Goal: Book appointment/travel/reservation

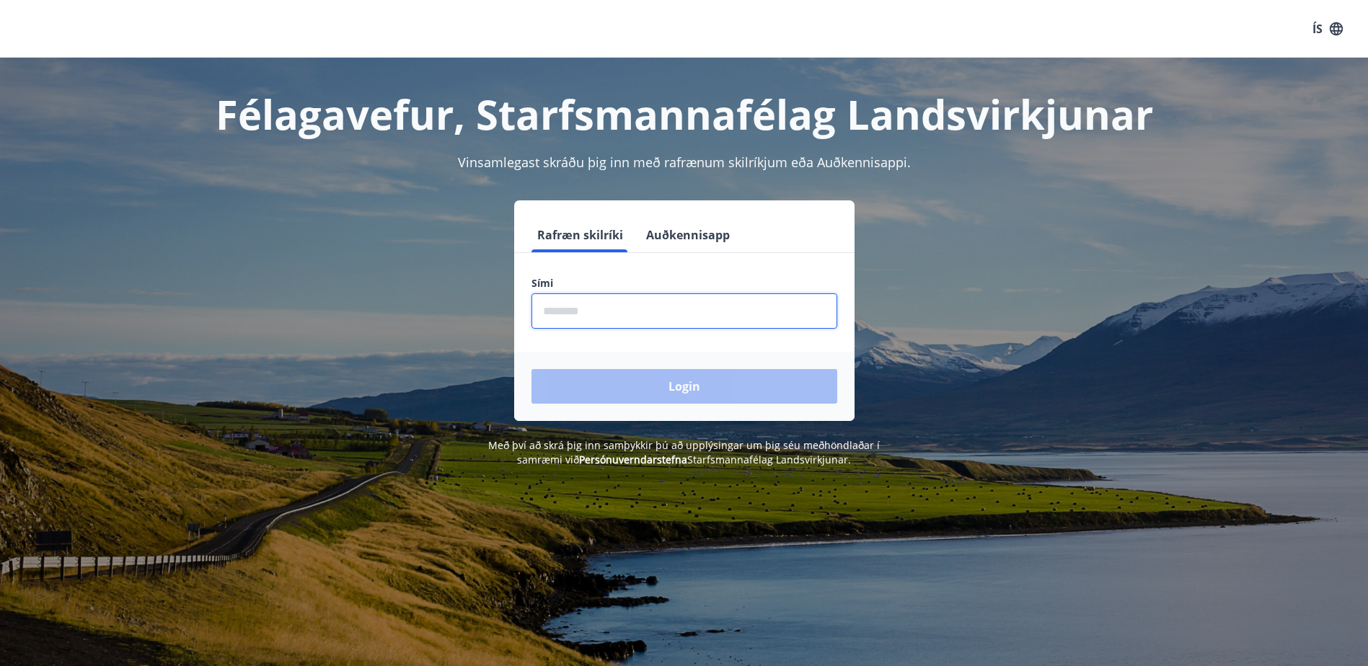
click at [671, 309] on input "phone" at bounding box center [684, 310] width 306 height 35
type input "********"
click at [531, 369] on button "Login" at bounding box center [684, 386] width 306 height 35
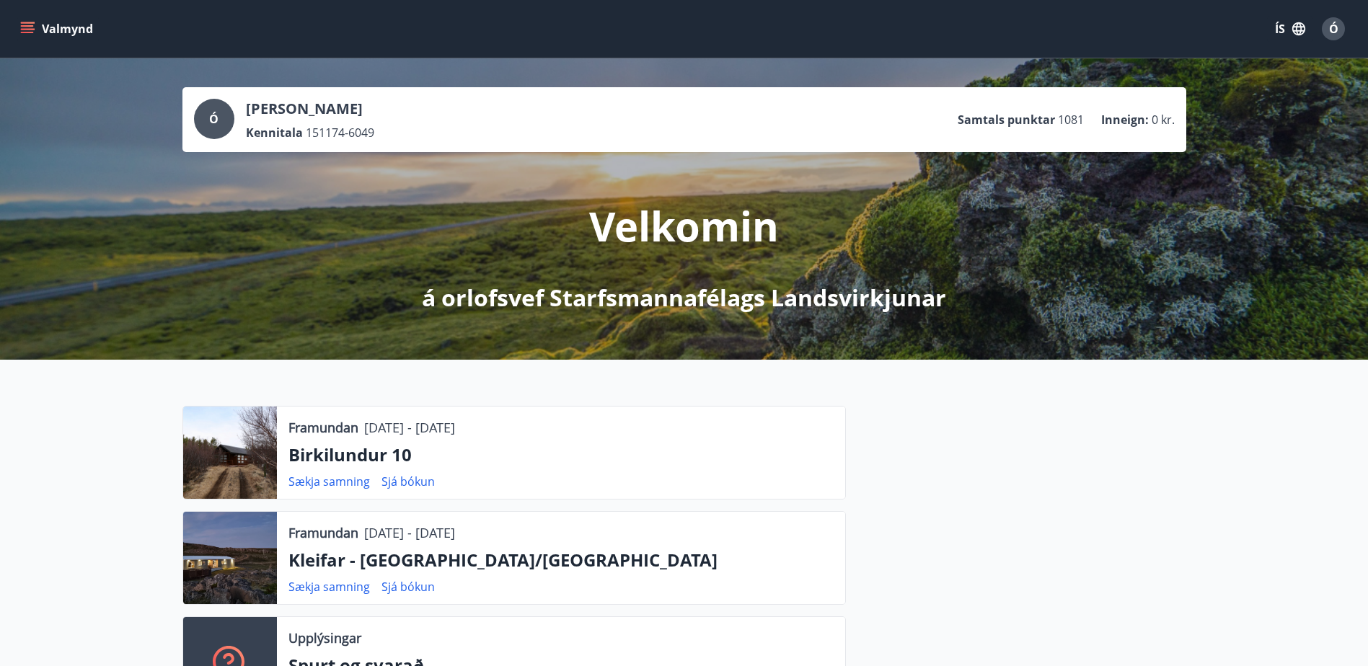
click at [30, 27] on icon "menu" at bounding box center [27, 25] width 13 height 1
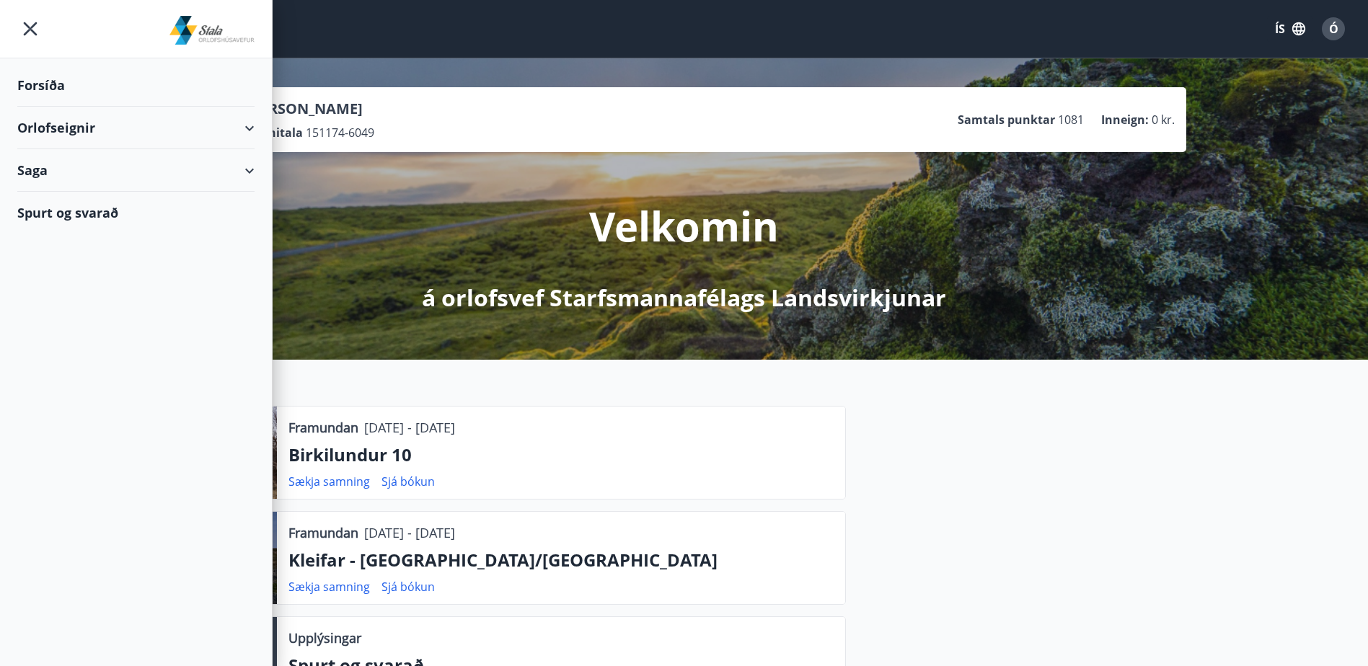
click at [108, 125] on div "Orlofseignir" at bounding box center [135, 128] width 237 height 43
click at [58, 194] on div "Bókunardagatal" at bounding box center [136, 195] width 214 height 30
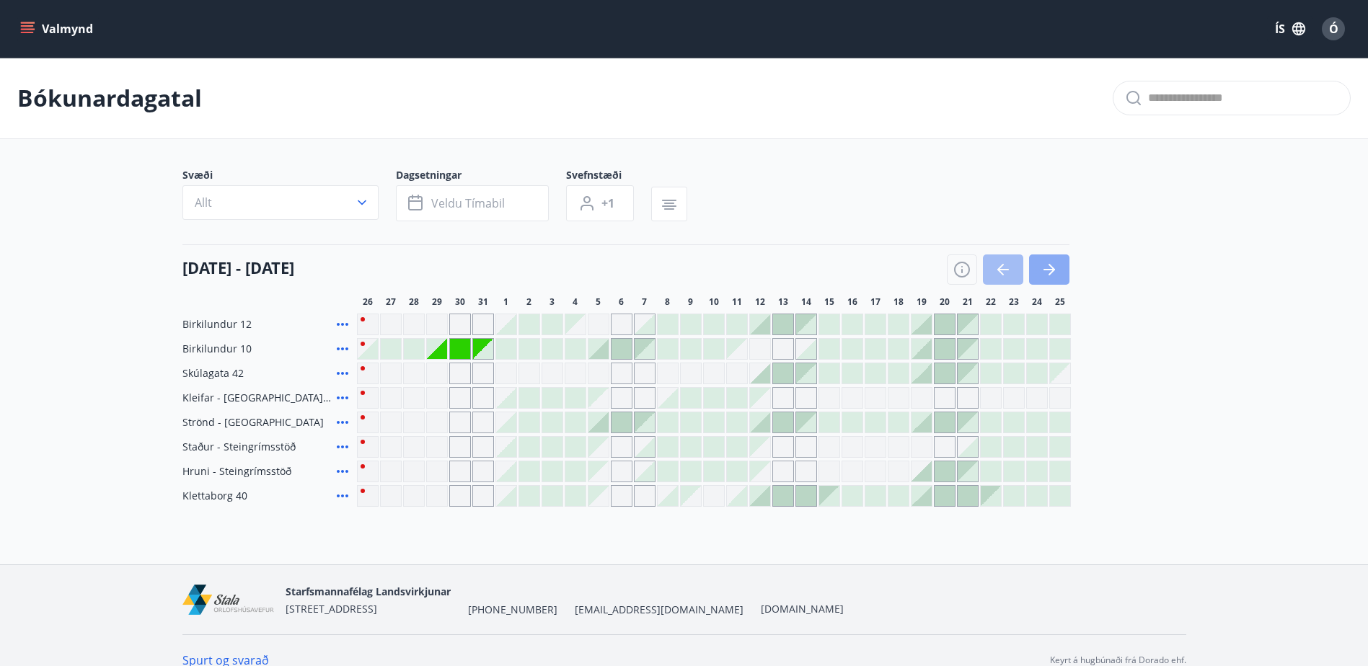
click at [1050, 274] on icon "button" at bounding box center [1051, 270] width 6 height 12
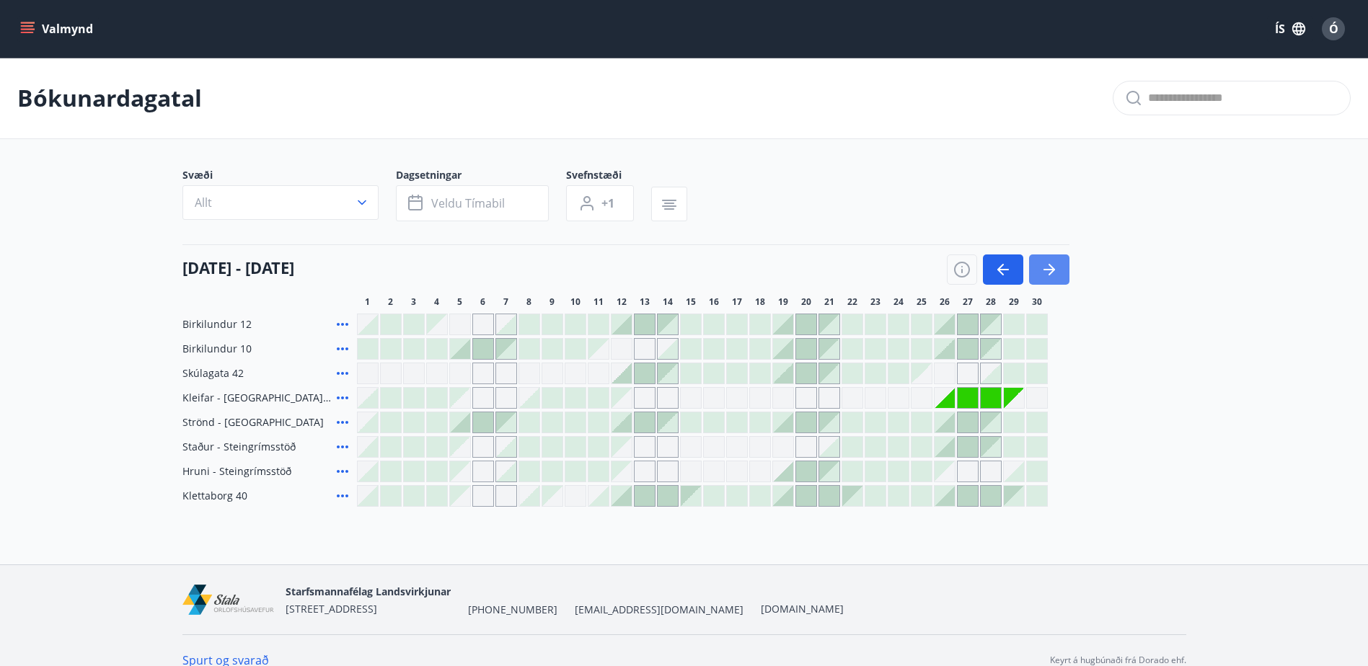
click at [1050, 274] on icon "button" at bounding box center [1051, 270] width 6 height 12
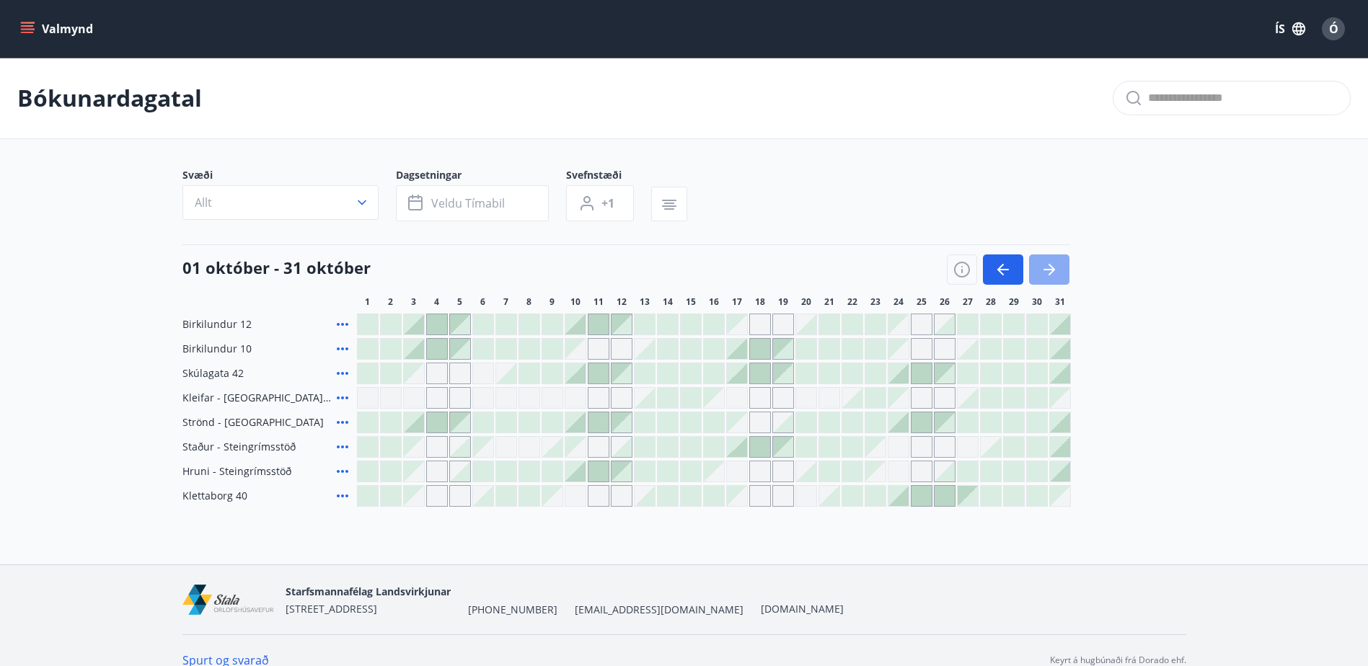
click at [1049, 275] on icon "button" at bounding box center [1048, 269] width 17 height 17
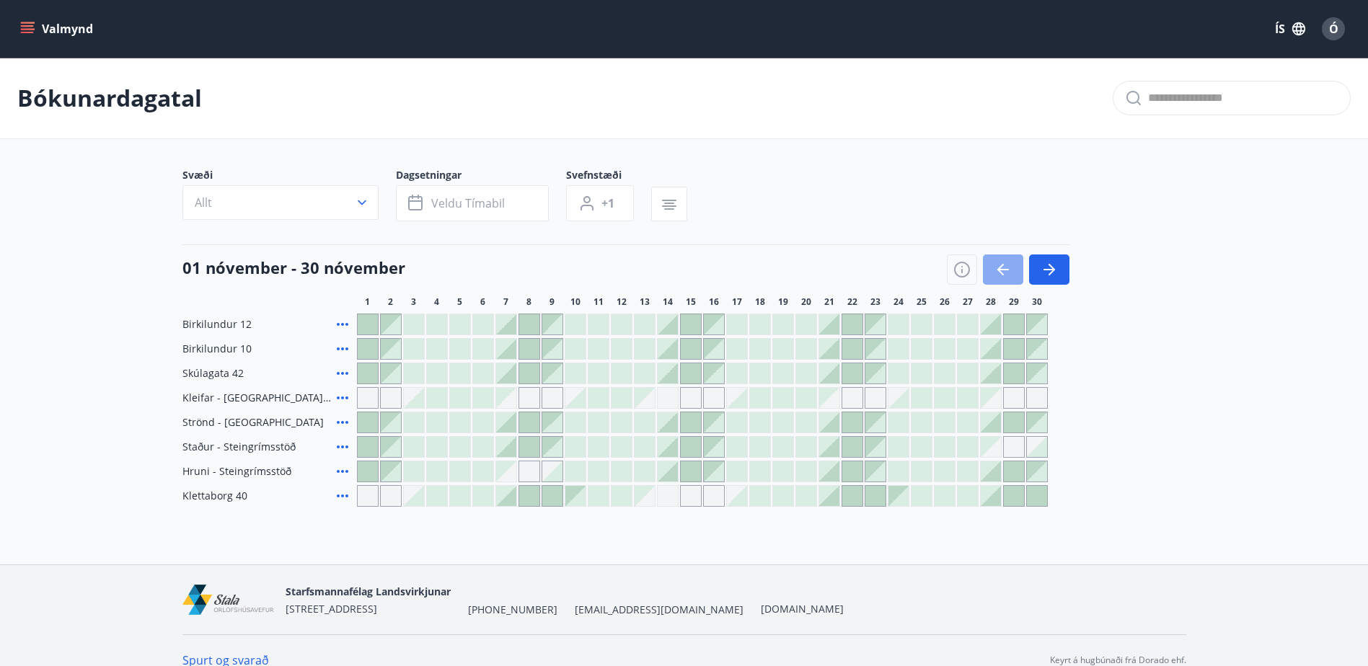
click at [999, 267] on icon "button" at bounding box center [1002, 269] width 17 height 17
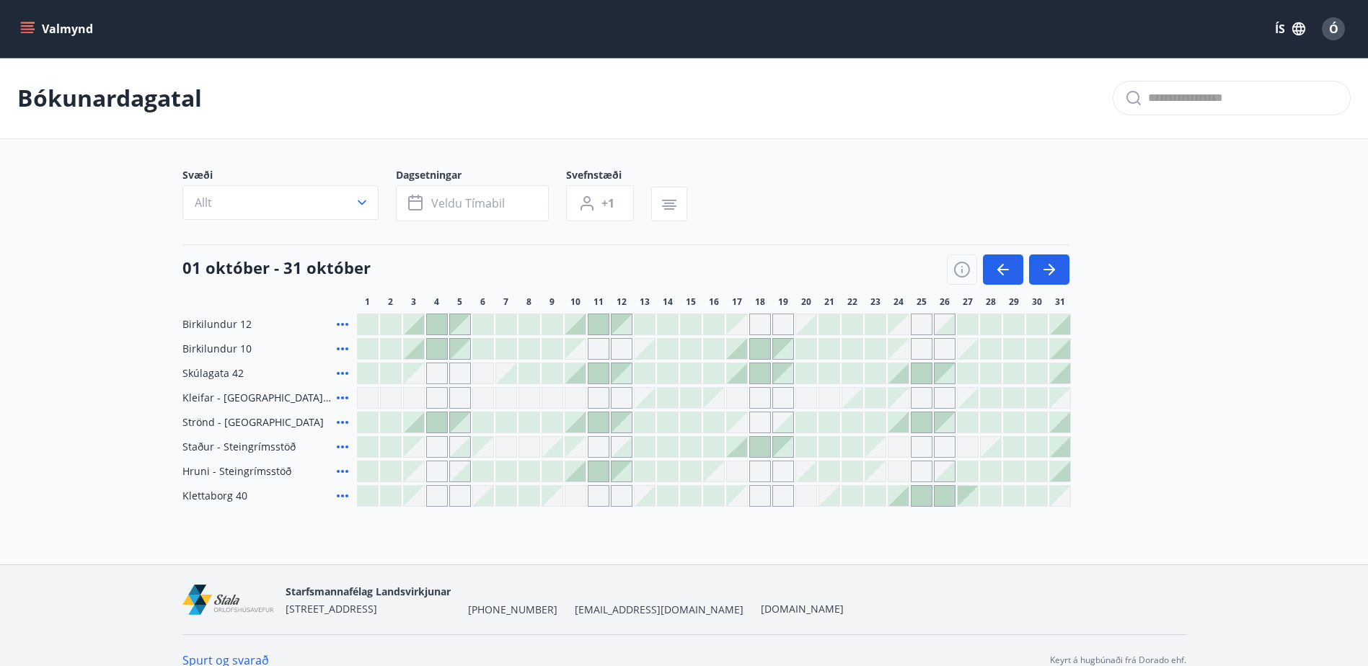
click at [340, 497] on icon at bounding box center [342, 495] width 17 height 17
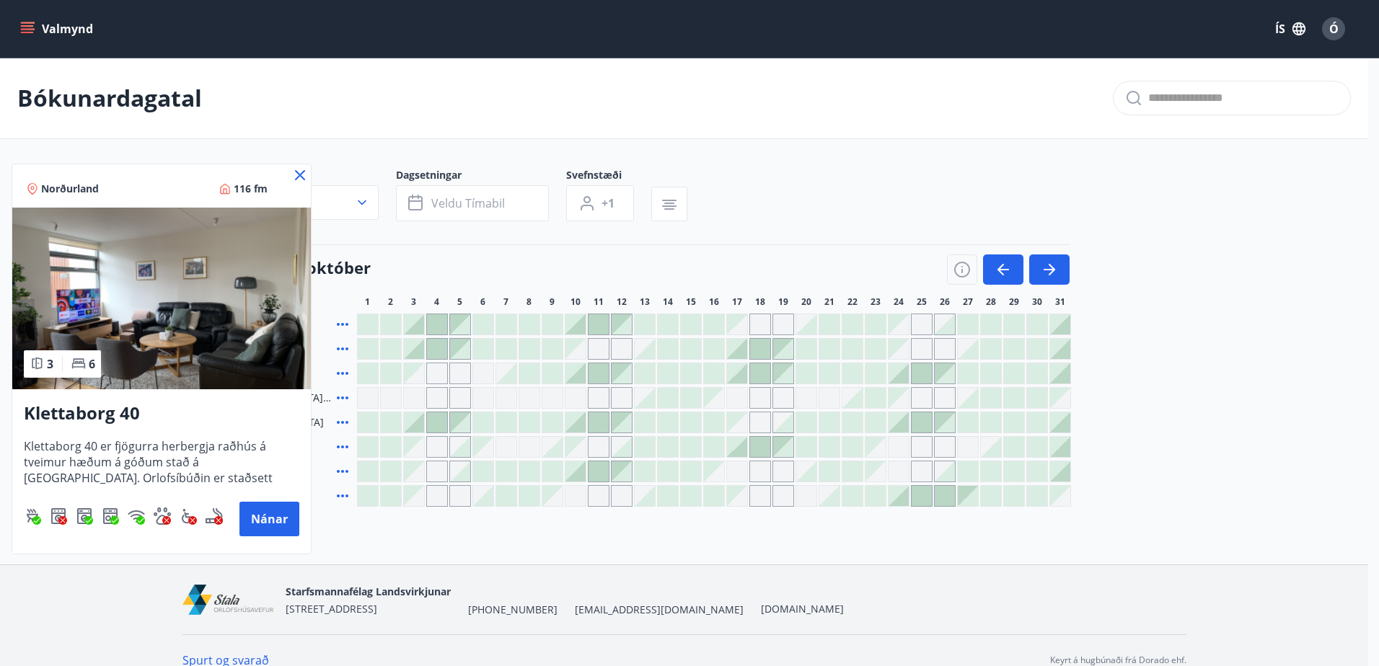
click at [300, 169] on icon at bounding box center [299, 175] width 17 height 17
